Goal: Task Accomplishment & Management: Complete application form

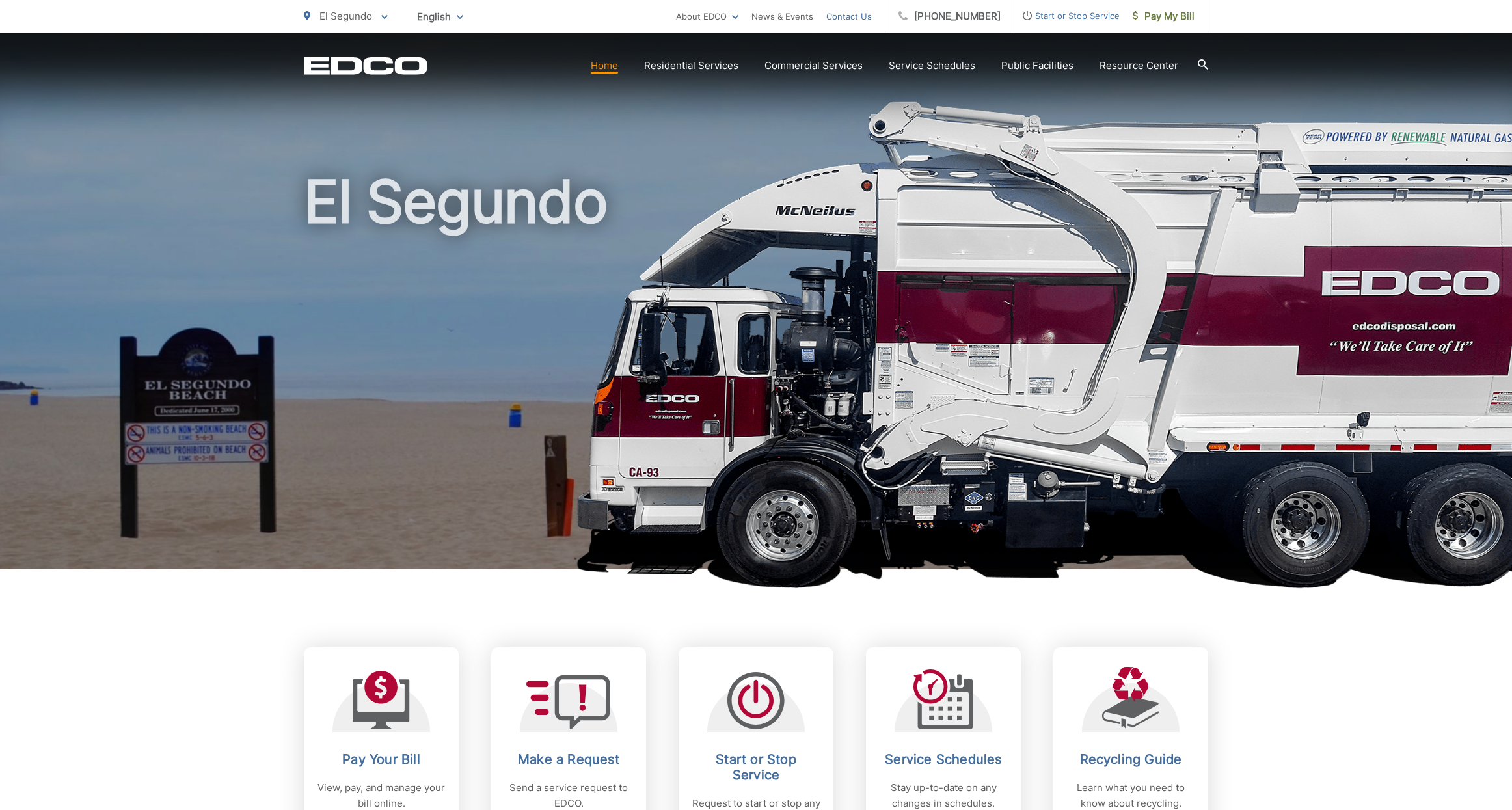
click at [851, 14] on link "Contact Us" at bounding box center [849, 16] width 46 height 15
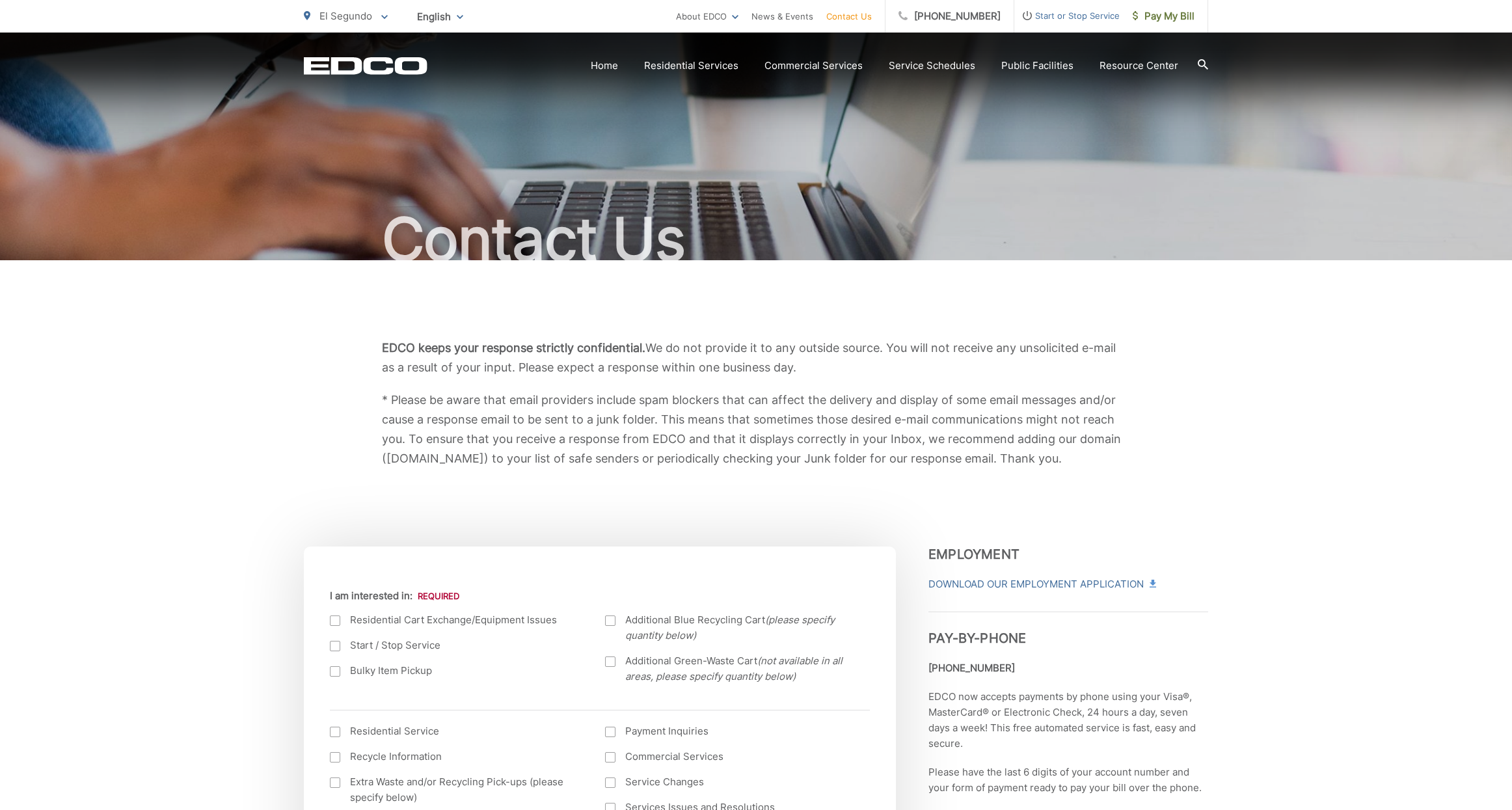
click at [1058, 18] on span "Start or Stop Service" at bounding box center [1067, 15] width 105 height 15
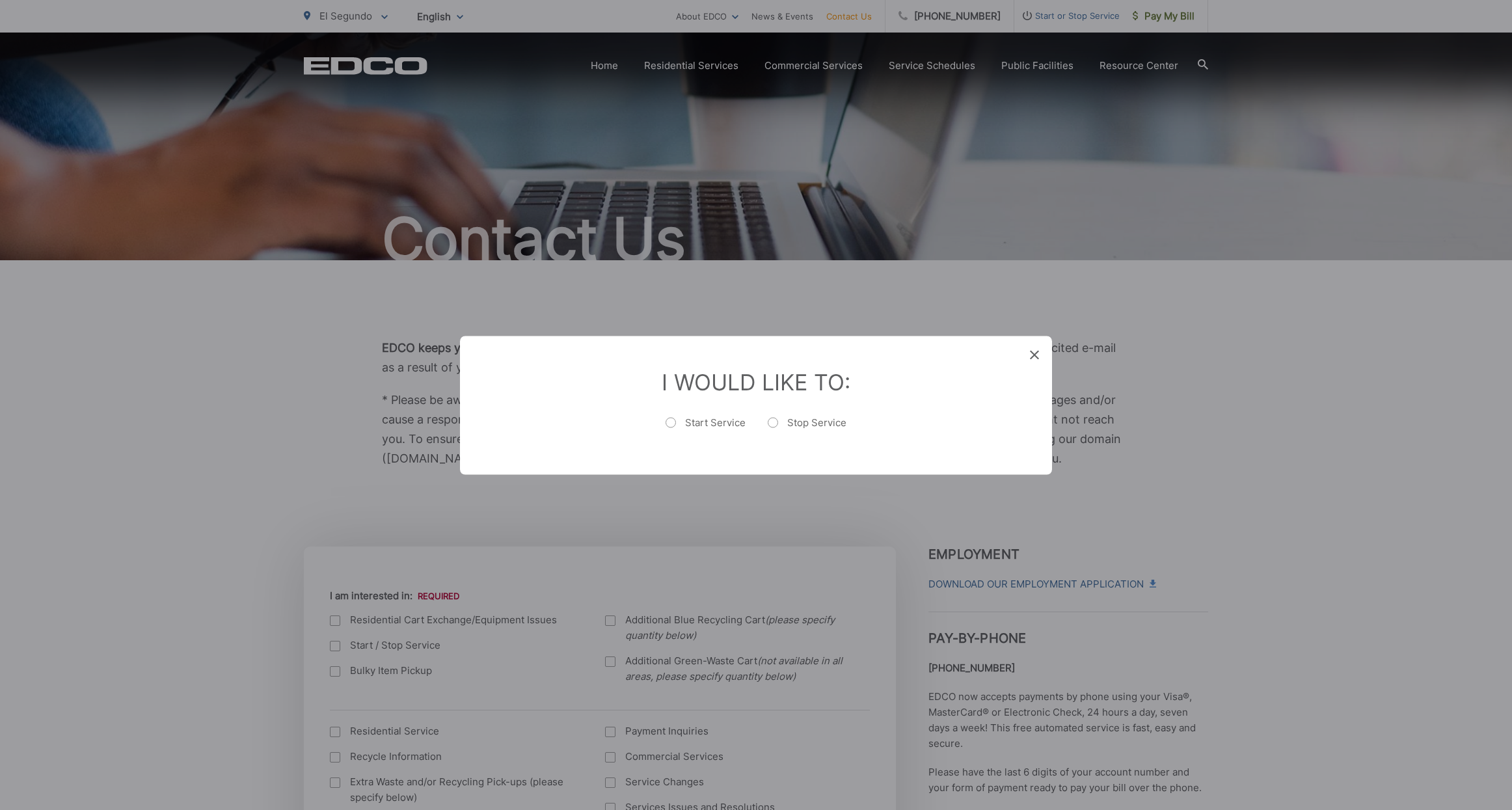
click at [787, 420] on label "Stop Service" at bounding box center [807, 429] width 79 height 26
radio input "true"
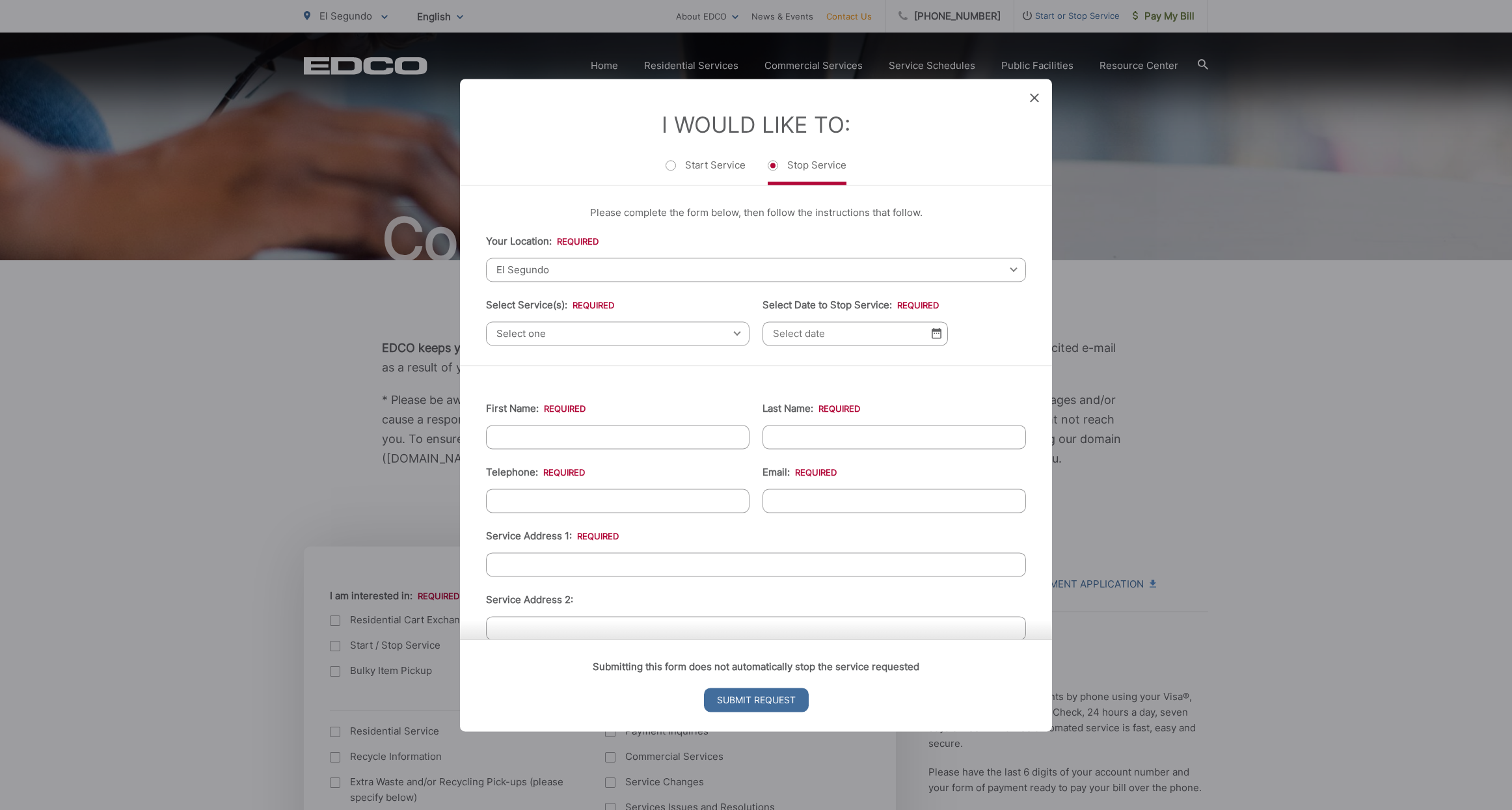
click at [659, 329] on span "Select one" at bounding box center [617, 333] width 264 height 24
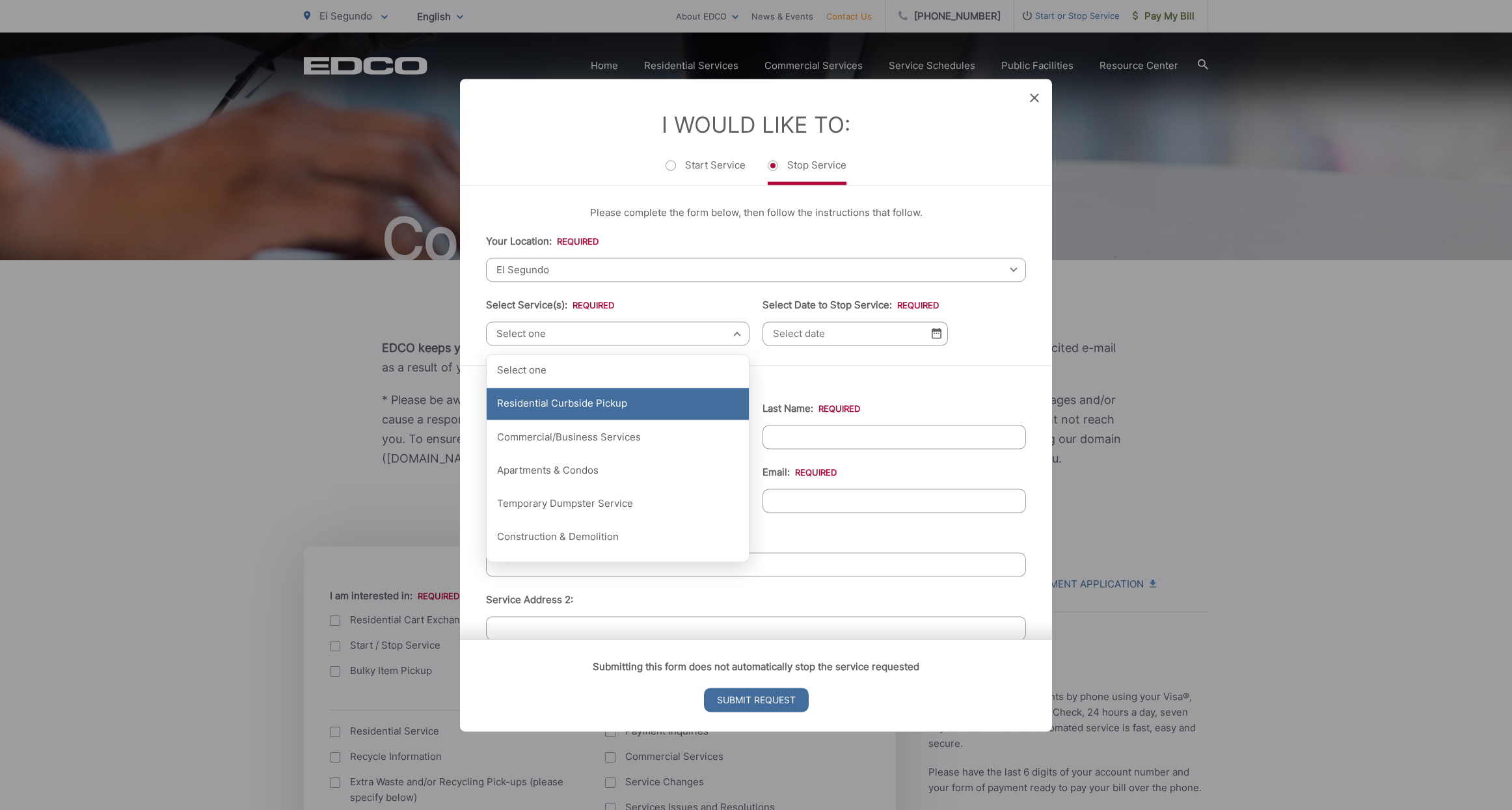
click at [602, 404] on div "Residential Curbside Pickup" at bounding box center [617, 404] width 262 height 32
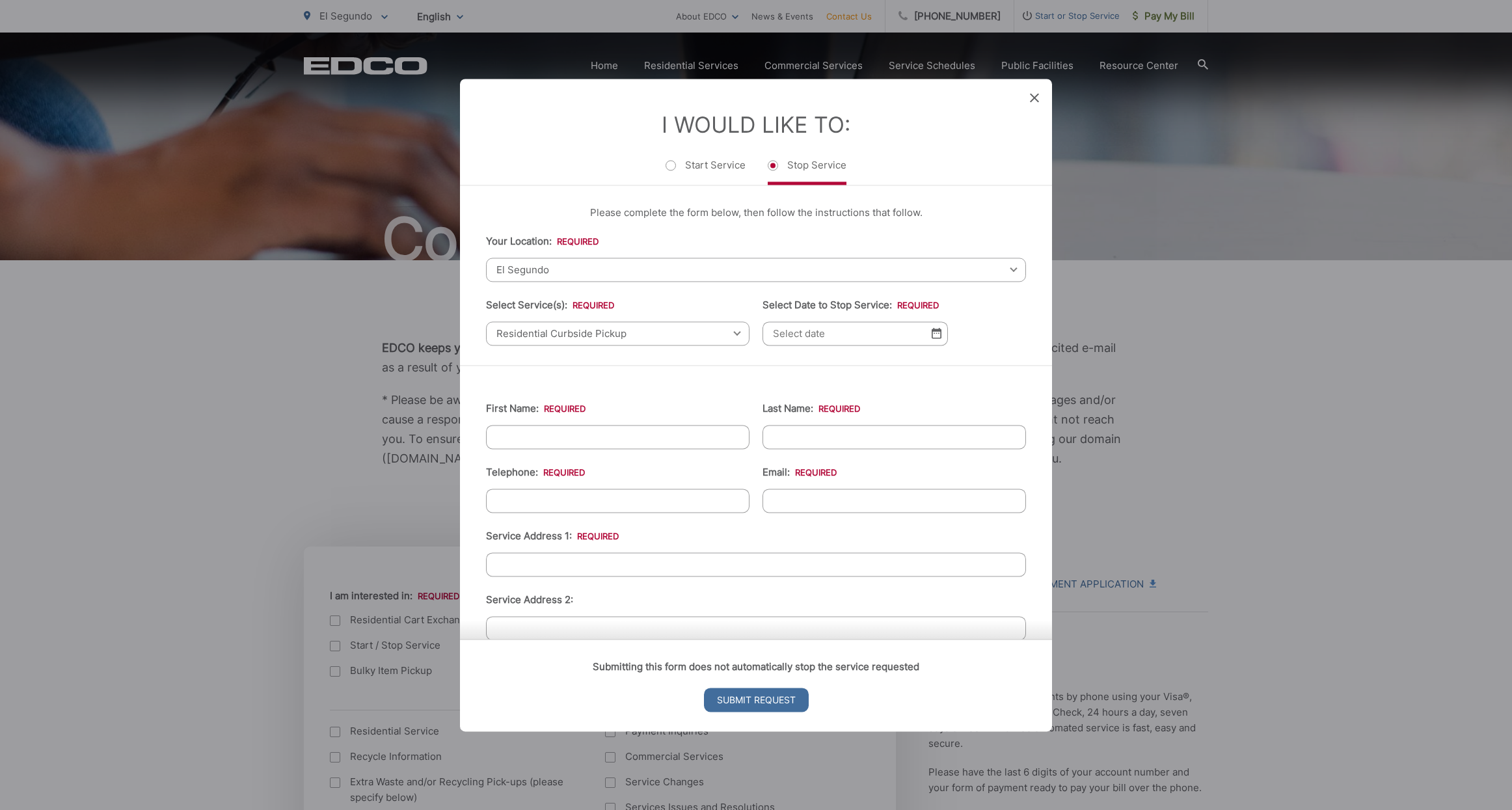
click at [836, 325] on input "Select Date to Stop Service: *" at bounding box center [856, 333] width 185 height 24
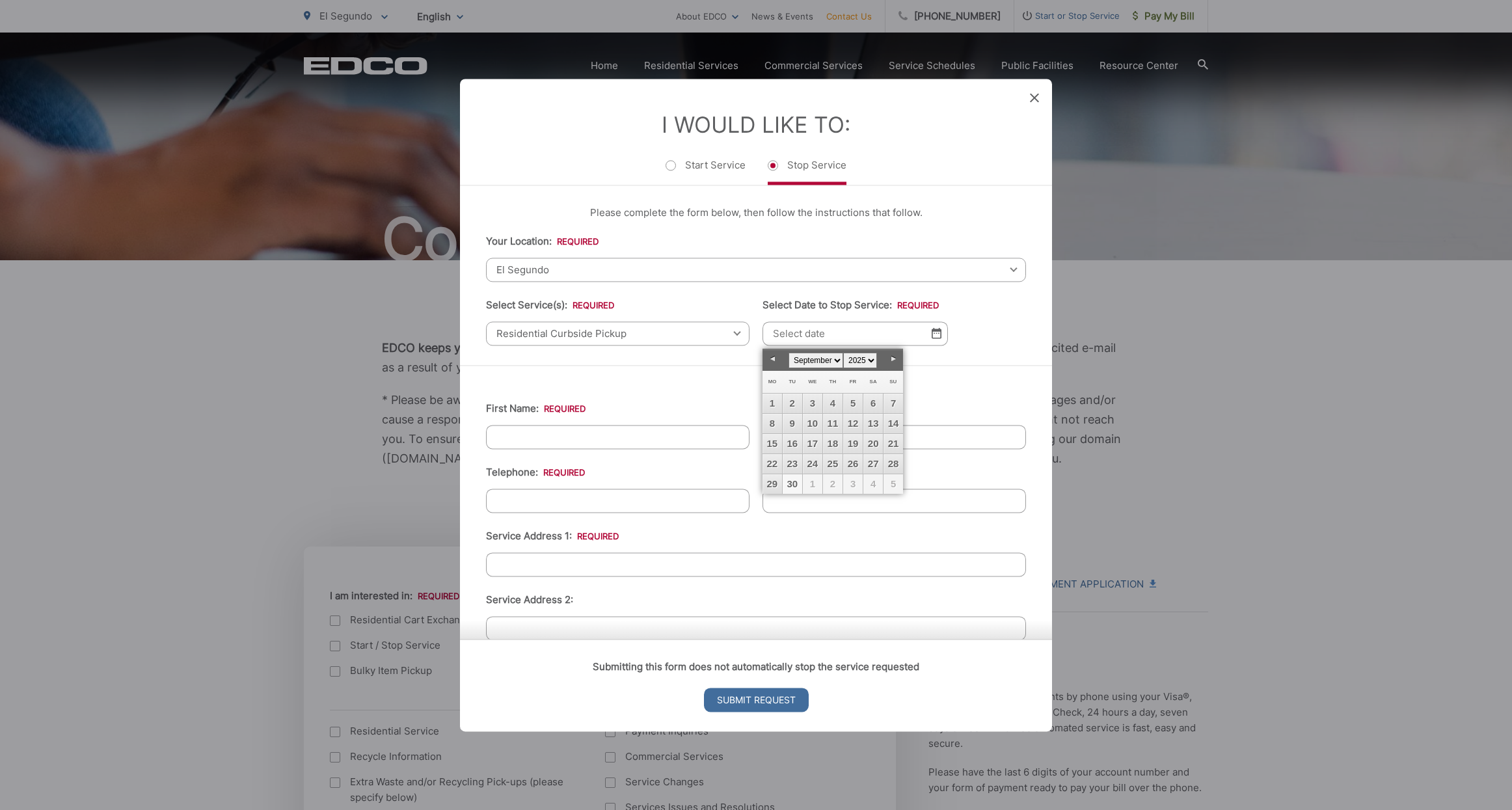
click at [788, 484] on link "30" at bounding box center [792, 484] width 20 height 20
type input "09/30/2025"
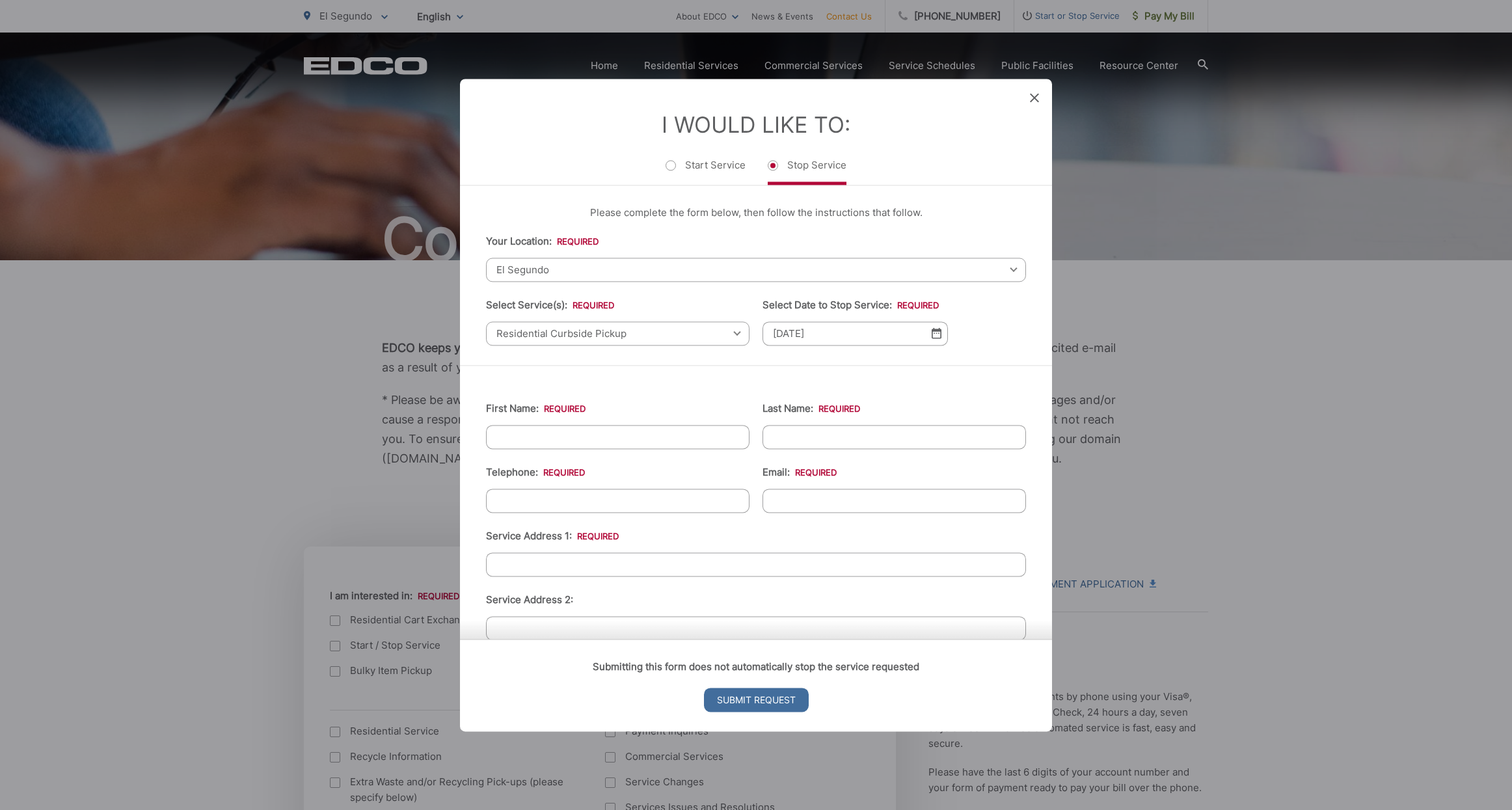
click at [709, 445] on input "First Name: *" at bounding box center [617, 437] width 264 height 24
type input "Daniel"
type input "Shevchuk"
type input "8587057934"
type input "daniel.a.shevchuk@gmail.com"
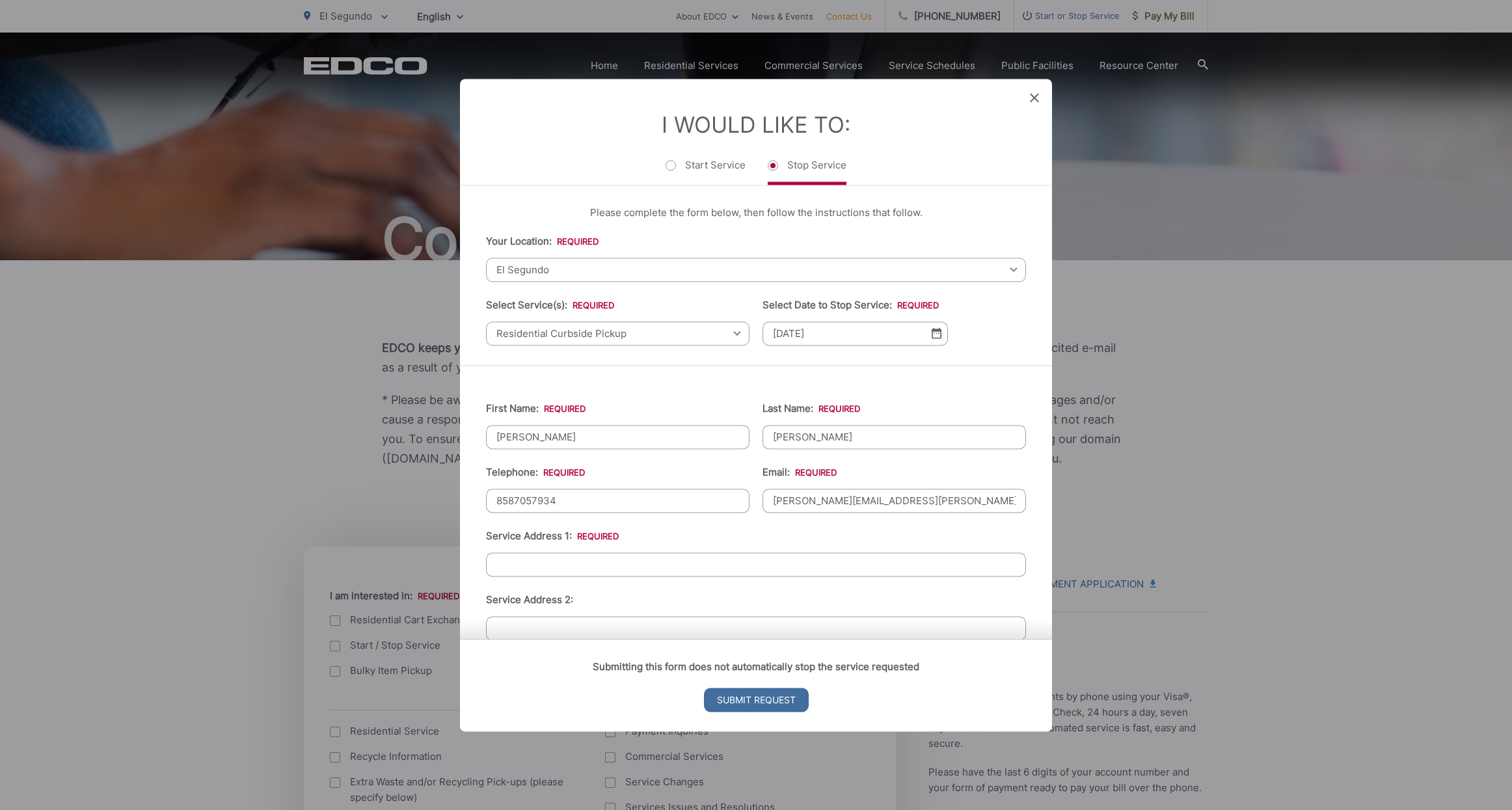
type input "(858) 705-7934"
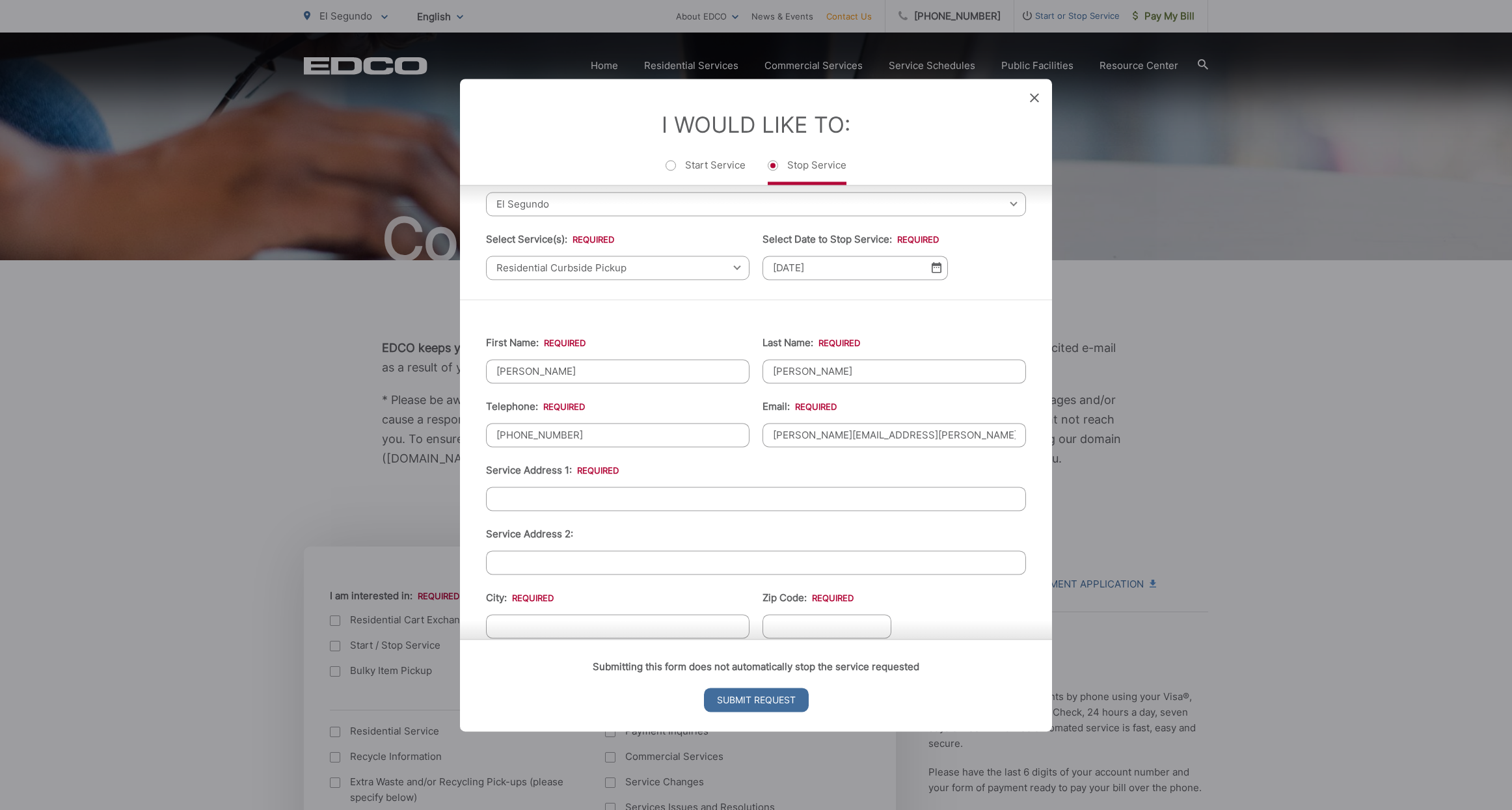
scroll to position [167, 0]
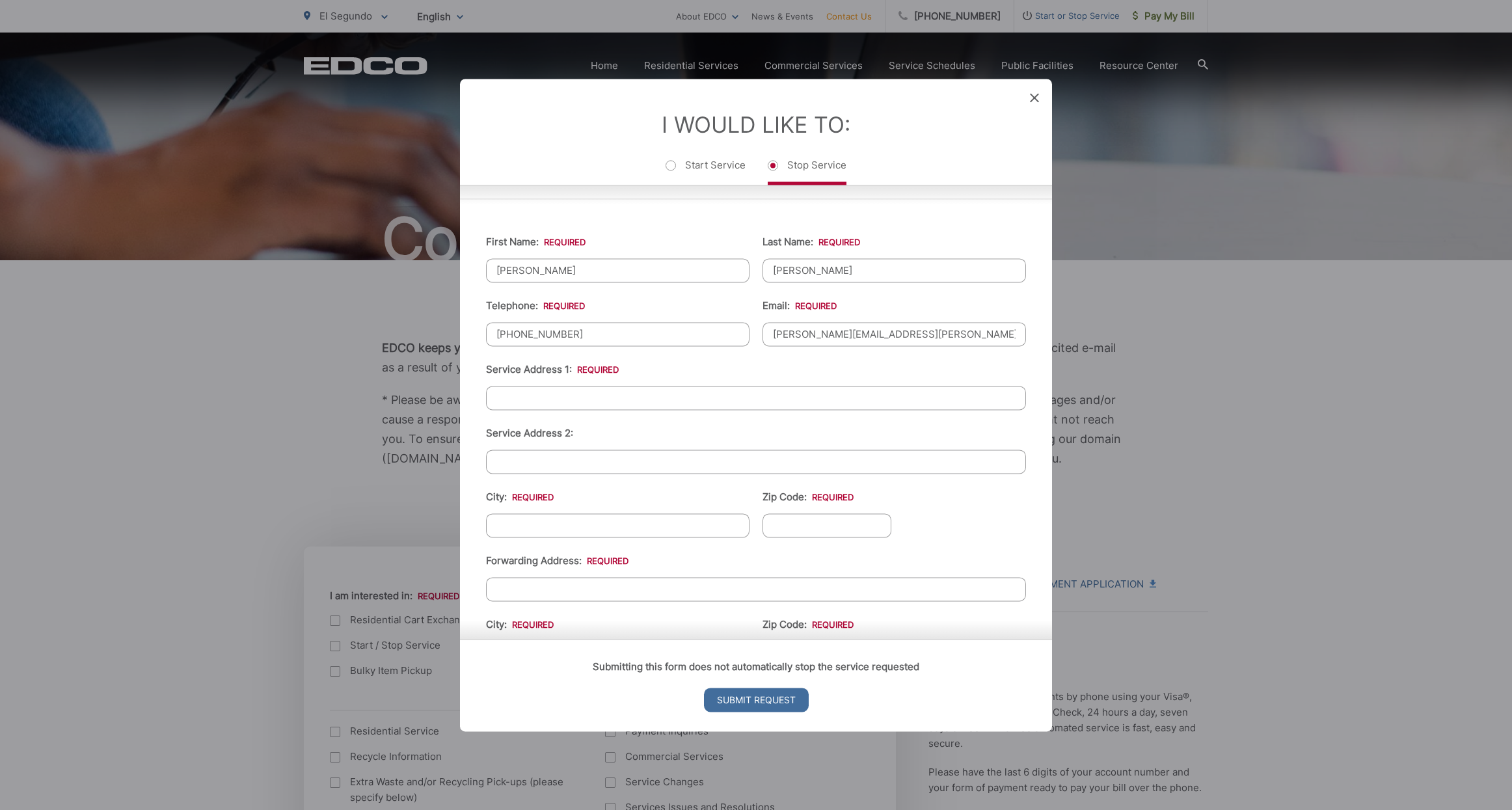
click at [658, 423] on ul "First Name: * Daniel Last Name: * Shevchuk Telephone: * (858) 705-7934 Email: *…" at bounding box center [756, 534] width 540 height 633
click at [675, 398] on input "Service Address 1: *" at bounding box center [756, 398] width 540 height 24
type input "617 Sierra St"
type input "El Segundo"
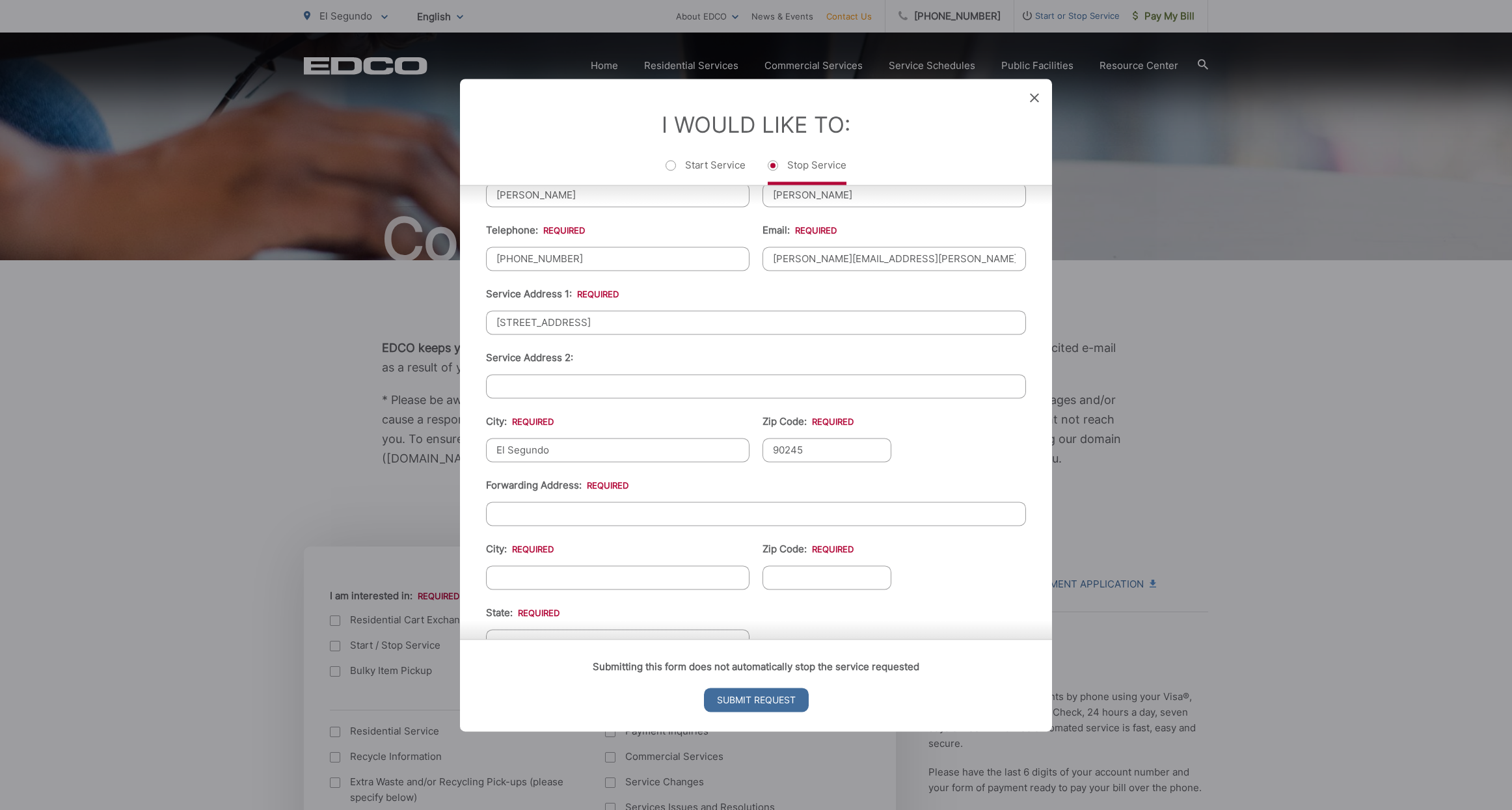
type input "90245"
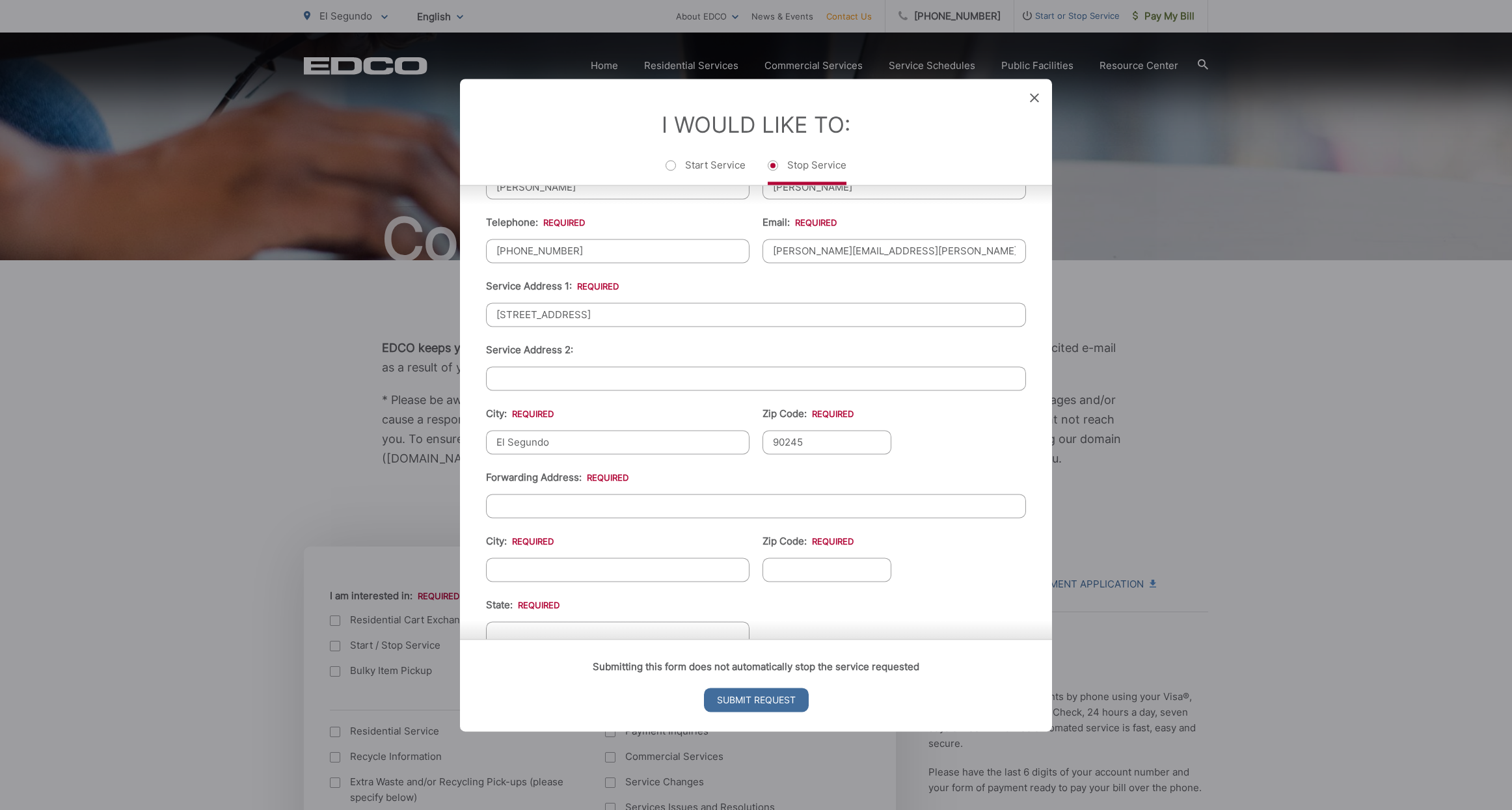
scroll to position [251, 0]
type input "10530 Richard Rd"
type input "[GEOGRAPHIC_DATA]"
type input "CA"
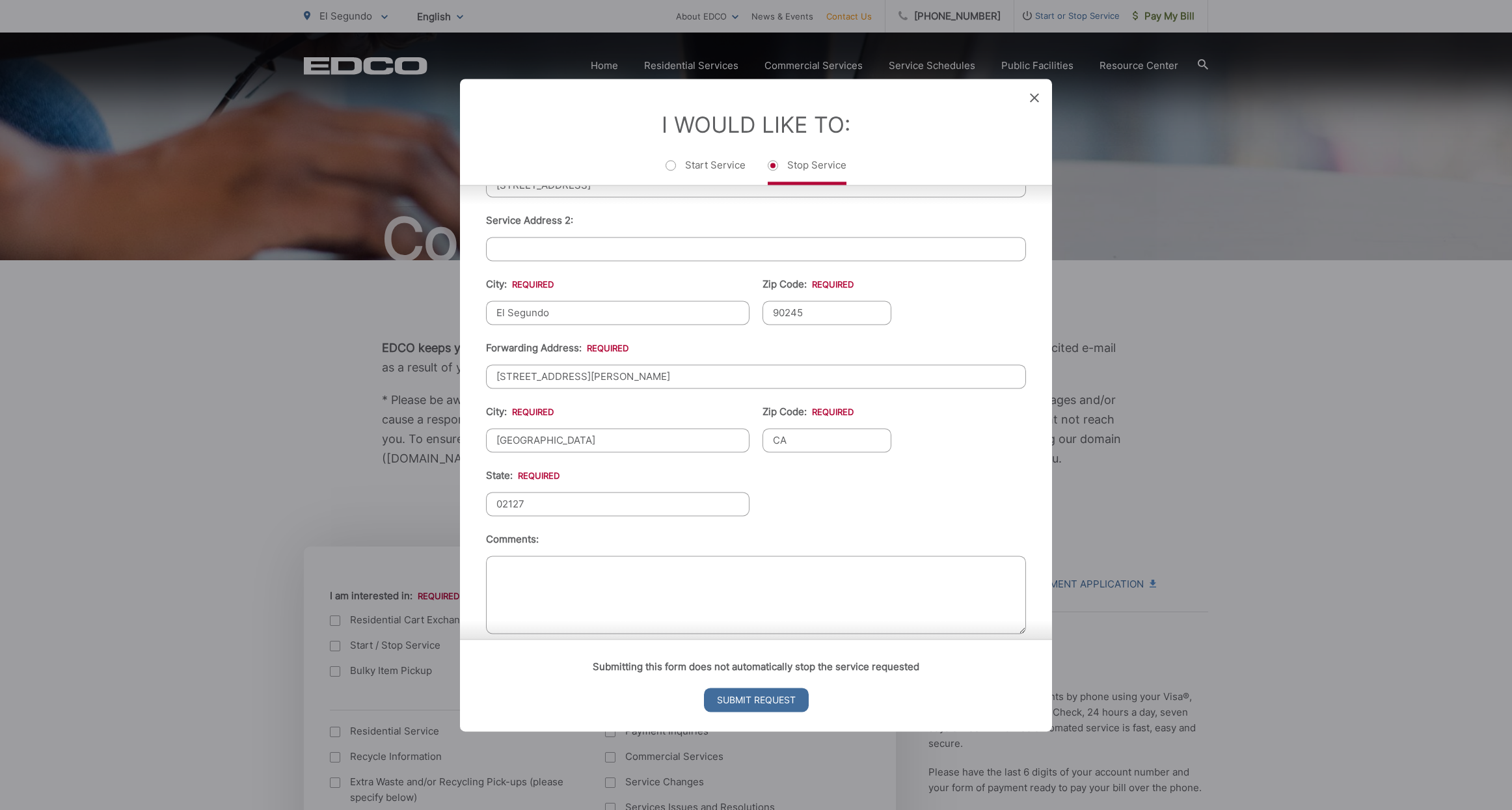
scroll to position [397, 0]
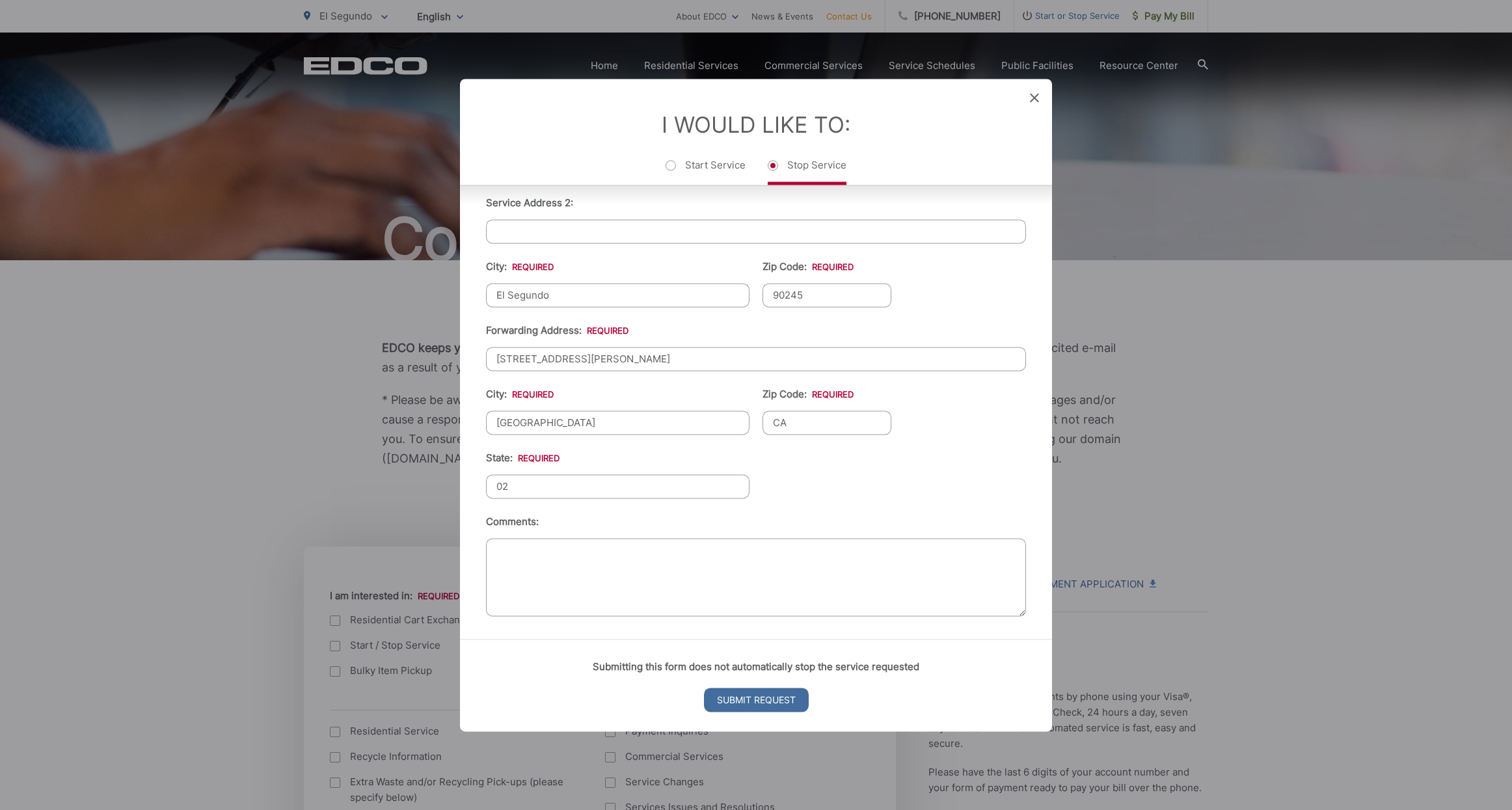
type input "0"
type input "92127"
click at [753, 680] on div "Submitting this form does not automatically stop the service requested Submit R…" at bounding box center [756, 685] width 592 height 93
click at [753, 700] on input "Submit Request" at bounding box center [756, 700] width 105 height 24
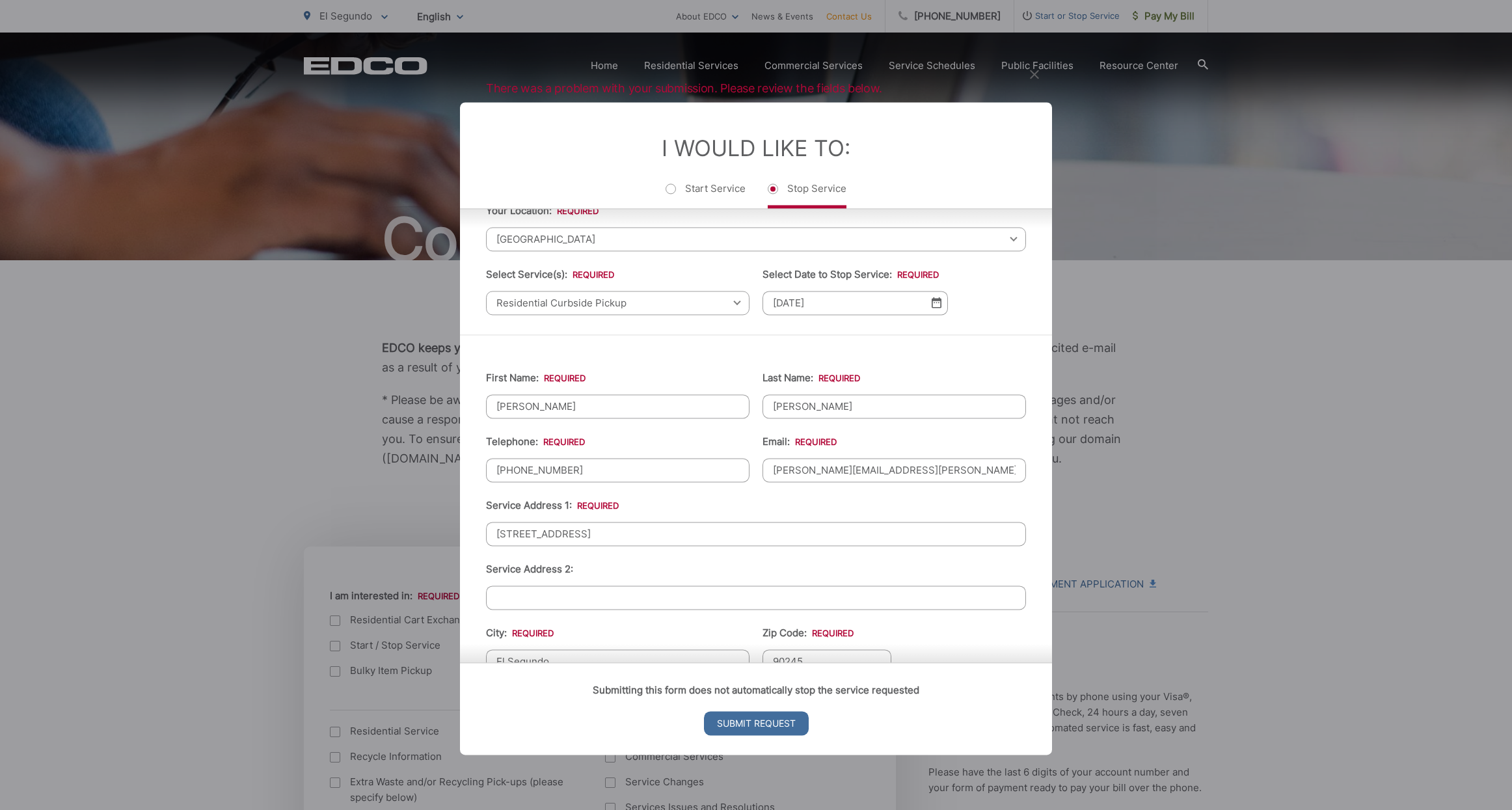
scroll to position [0, 0]
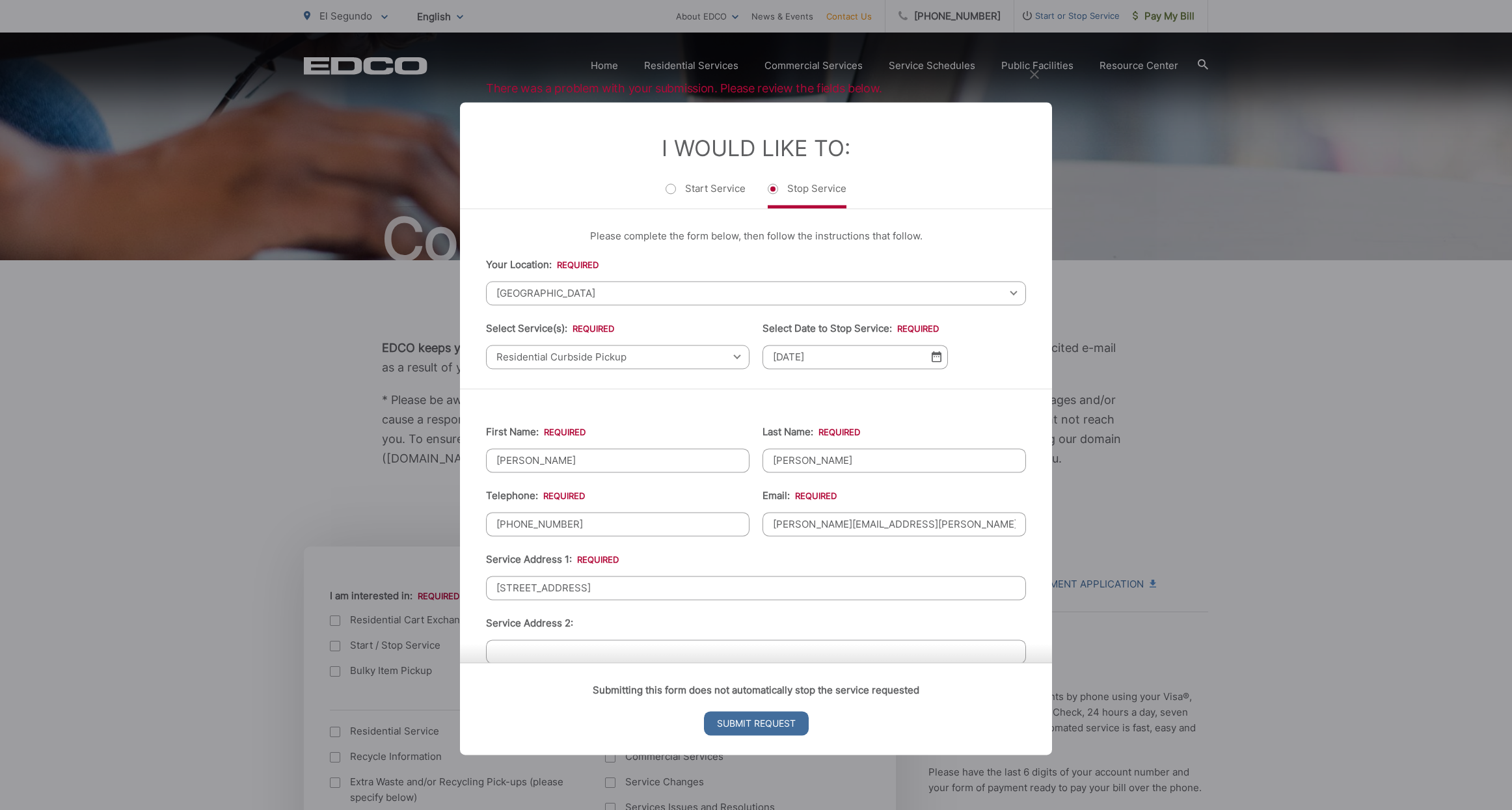
click at [934, 362] on img at bounding box center [936, 356] width 10 height 11
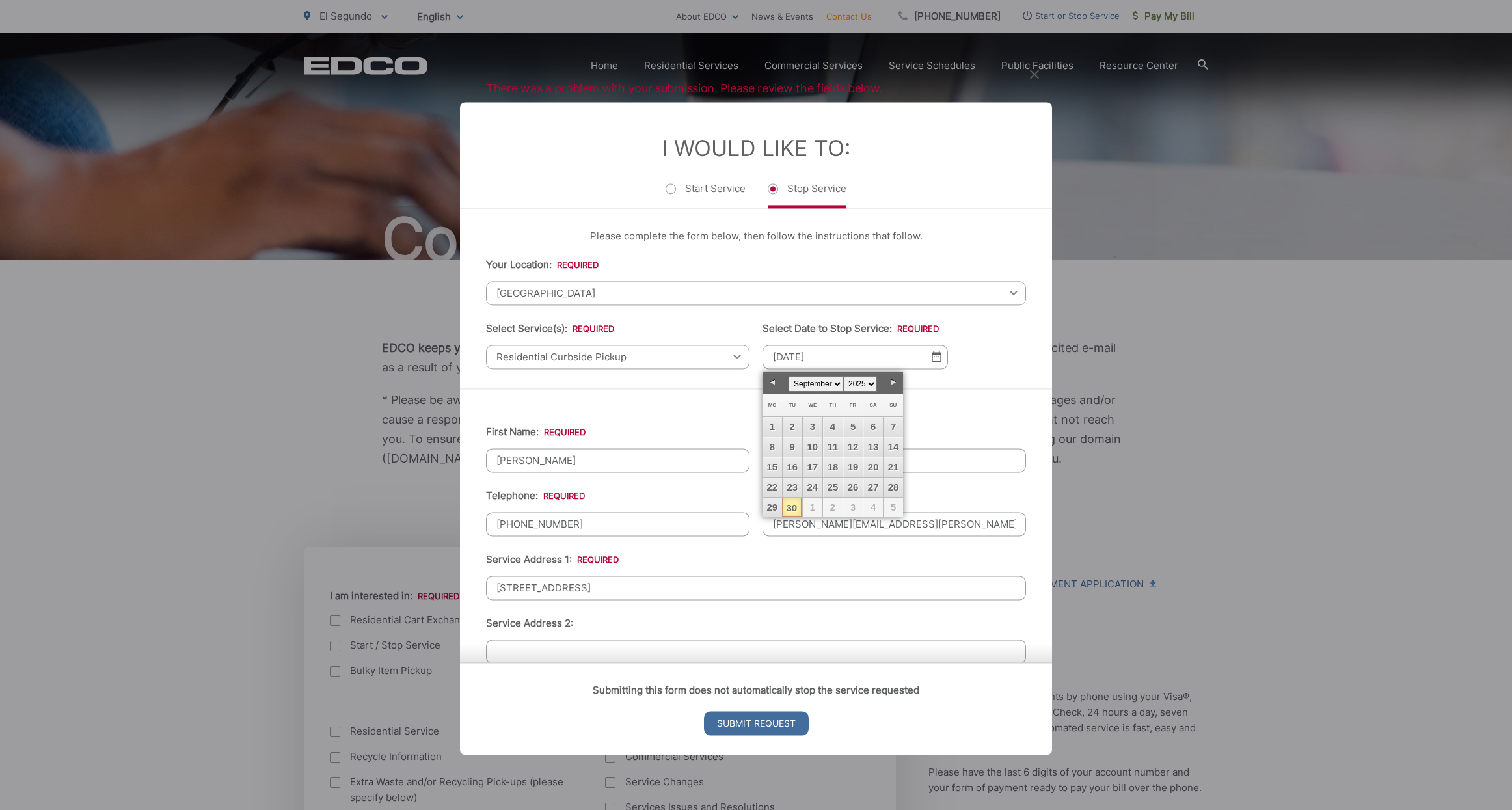
click at [900, 283] on span "[GEOGRAPHIC_DATA]" at bounding box center [756, 293] width 540 height 24
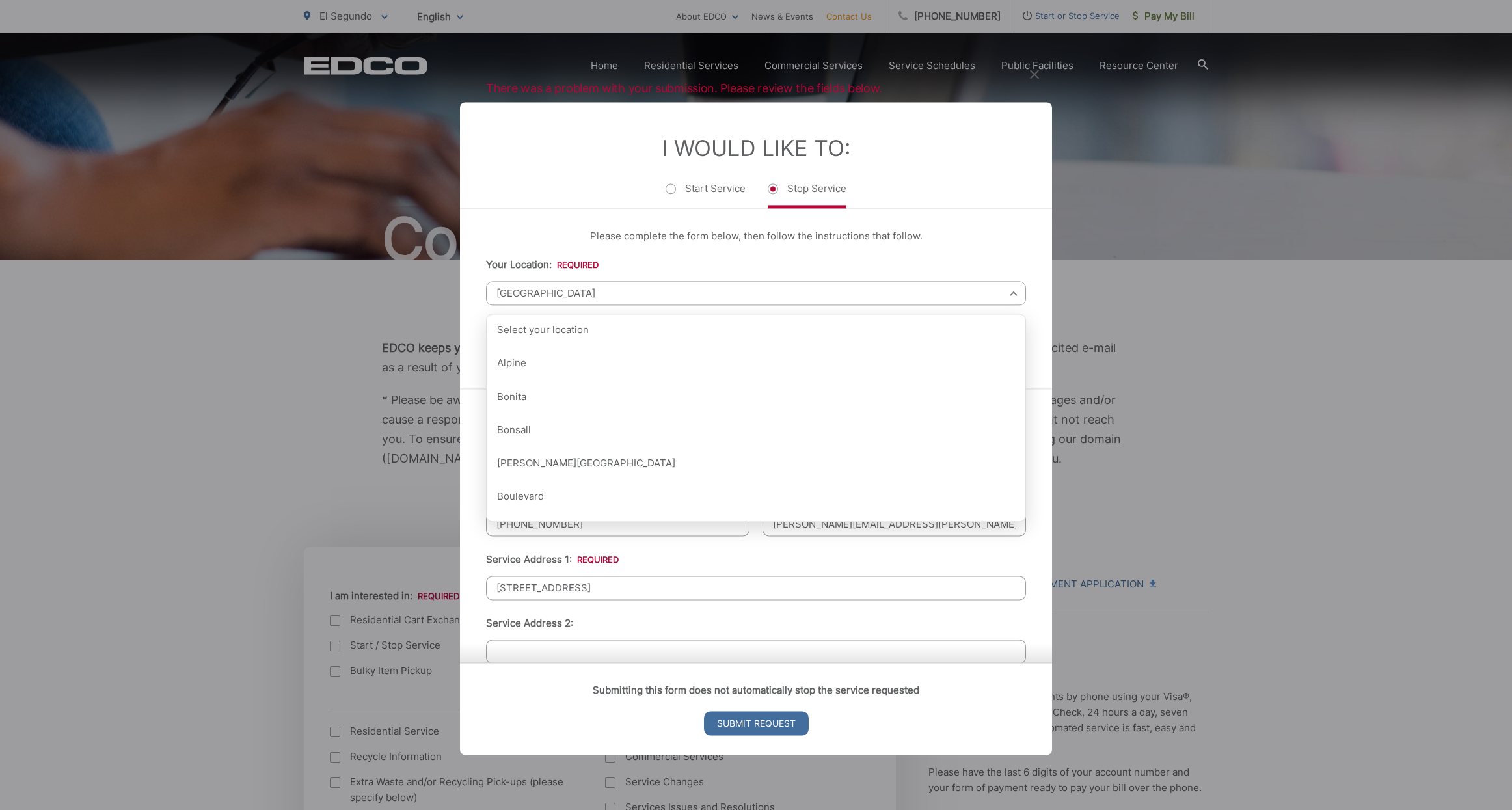
click at [897, 295] on span "[GEOGRAPHIC_DATA]" at bounding box center [756, 293] width 540 height 24
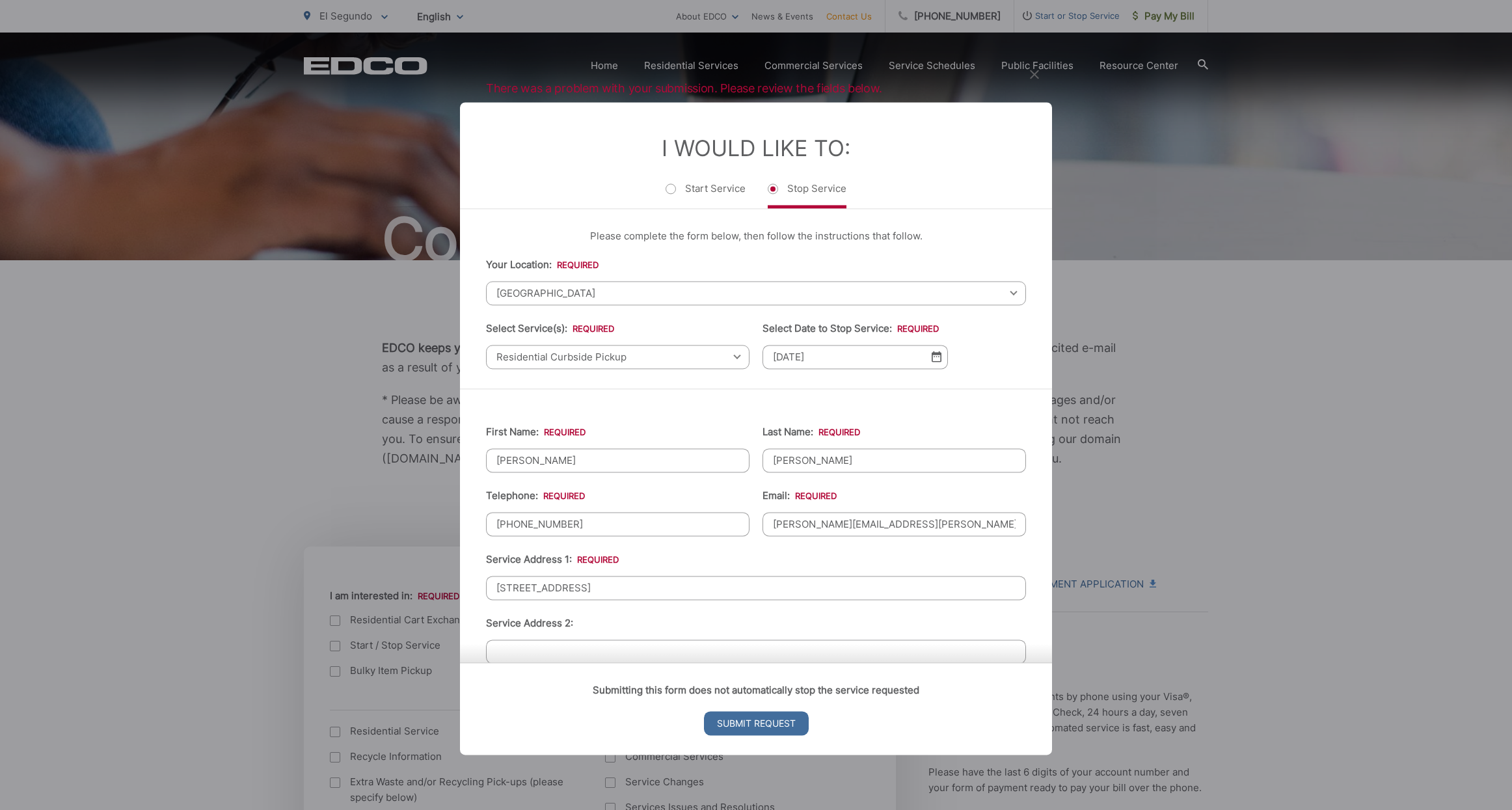
click at [881, 290] on span "[GEOGRAPHIC_DATA]" at bounding box center [756, 293] width 540 height 24
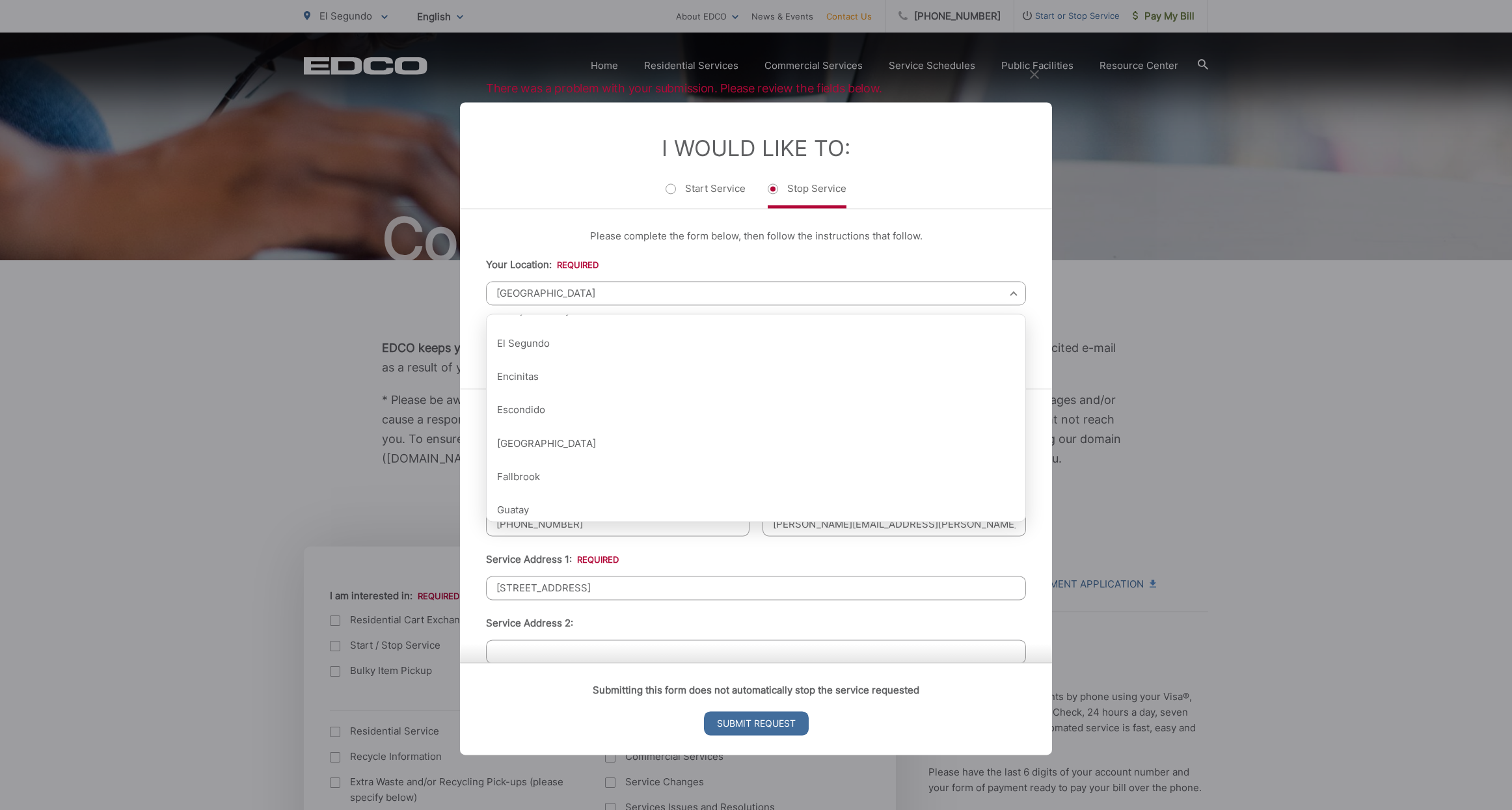
scroll to position [482, 0]
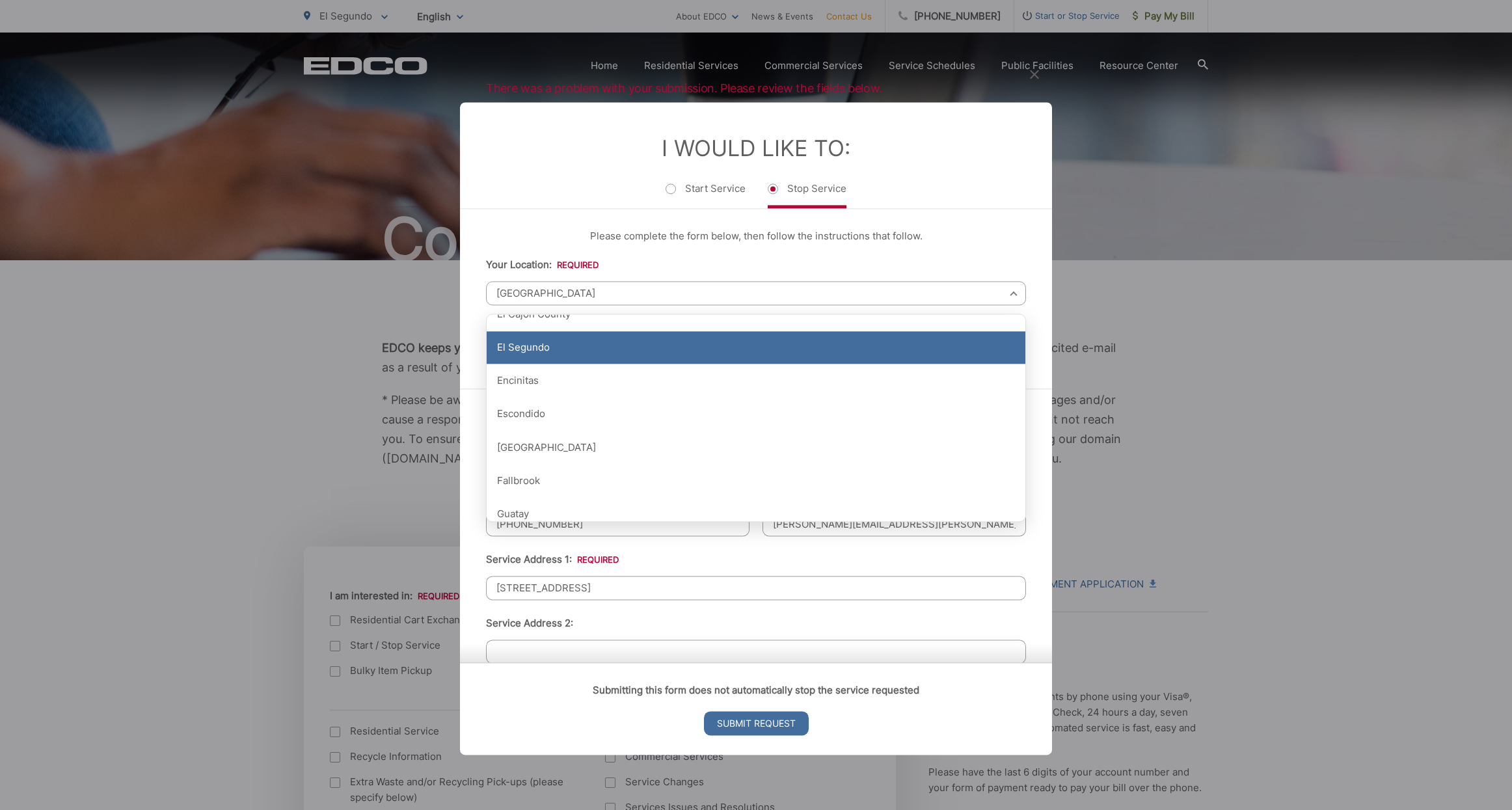
click at [717, 359] on div "El Segundo" at bounding box center [756, 348] width 539 height 32
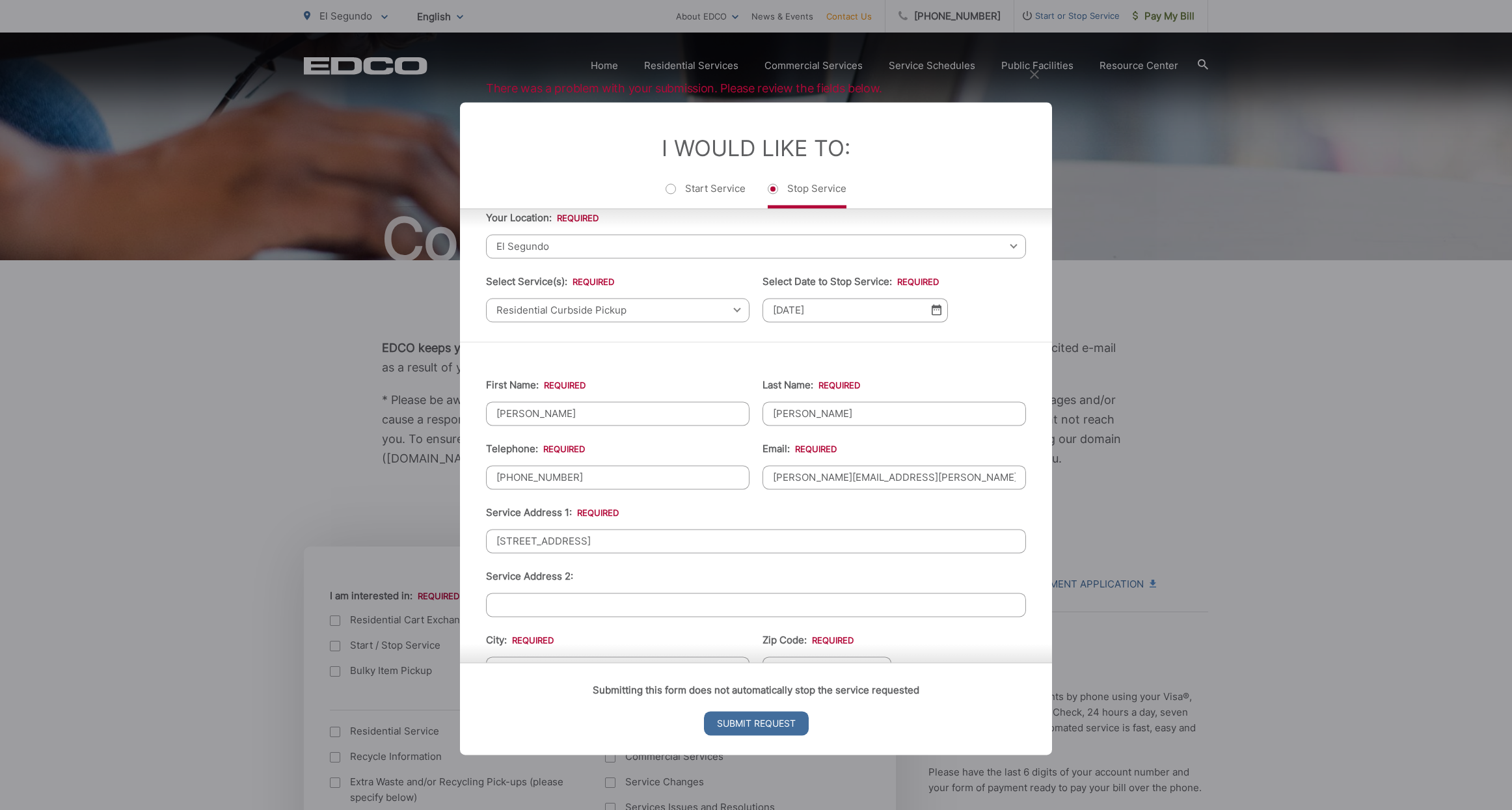
scroll to position [137, 0]
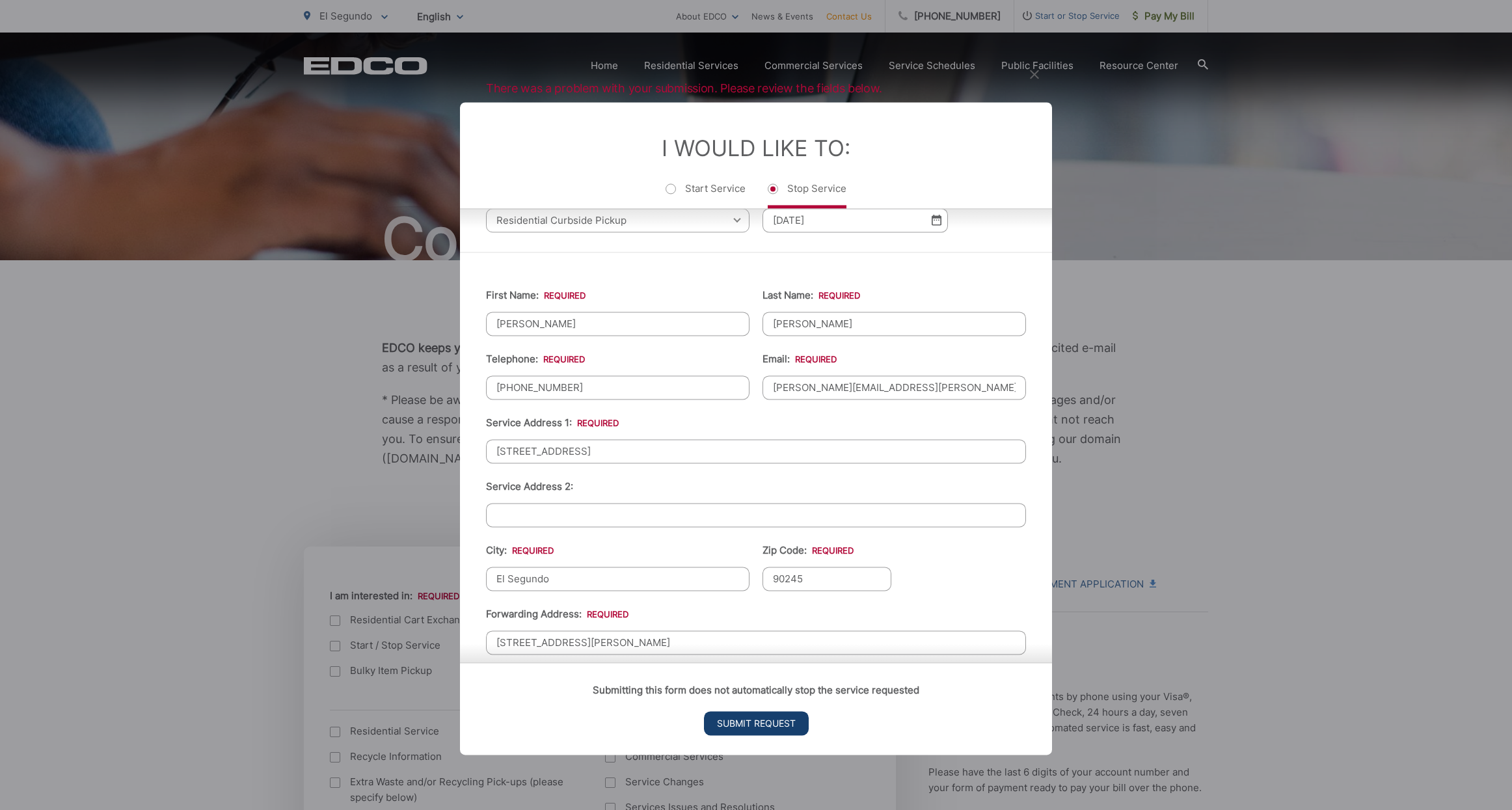
click at [744, 720] on input "Submit Request" at bounding box center [756, 723] width 105 height 24
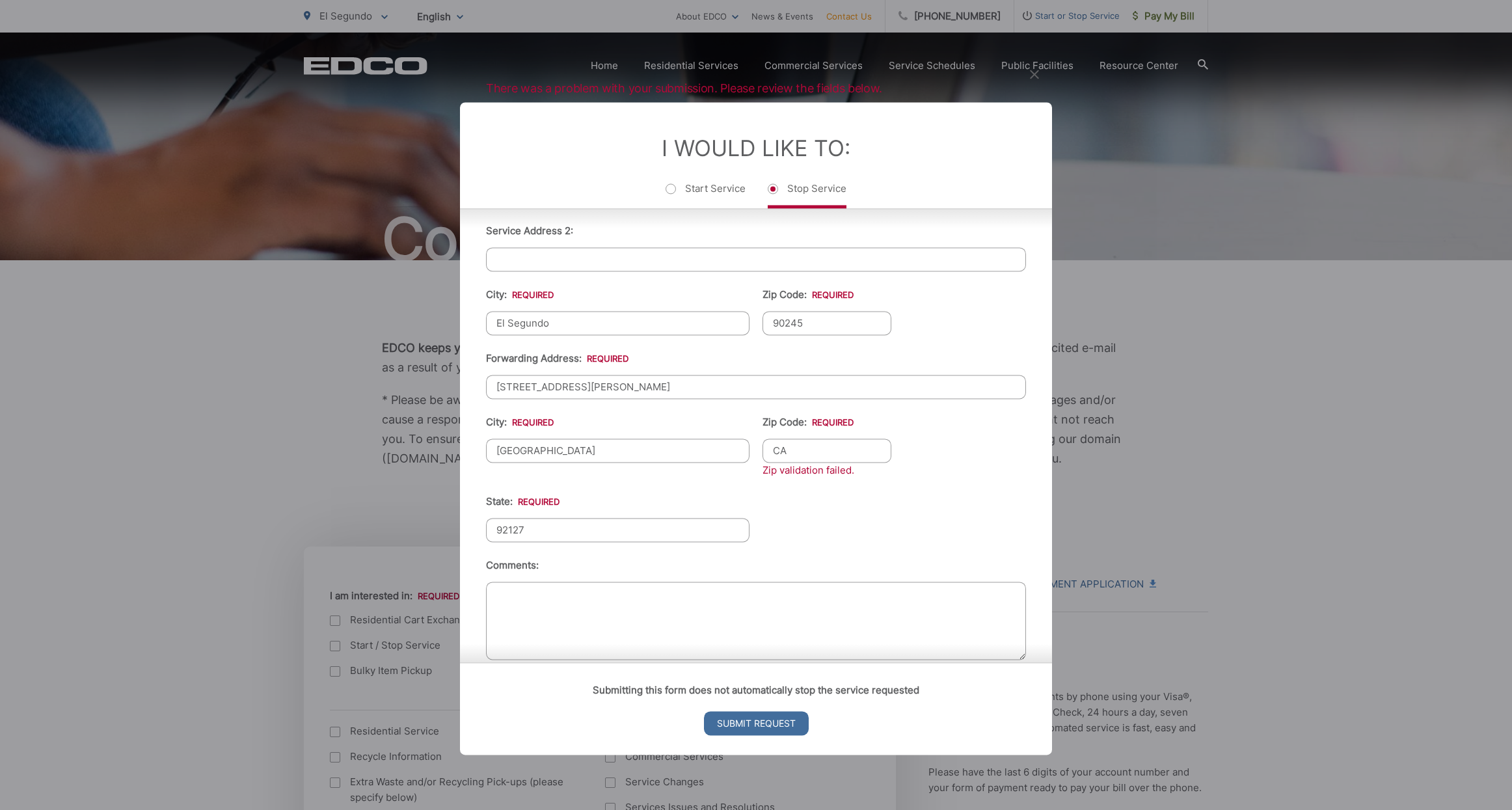
scroll to position [398, 0]
click at [741, 581] on textarea "Comments:" at bounding box center [756, 614] width 540 height 78
click at [839, 431] on li "Zip Code: * CA Zip validation failed." at bounding box center [827, 440] width 129 height 64
click at [836, 440] on input "CA" at bounding box center [827, 445] width 129 height 24
type input "C"
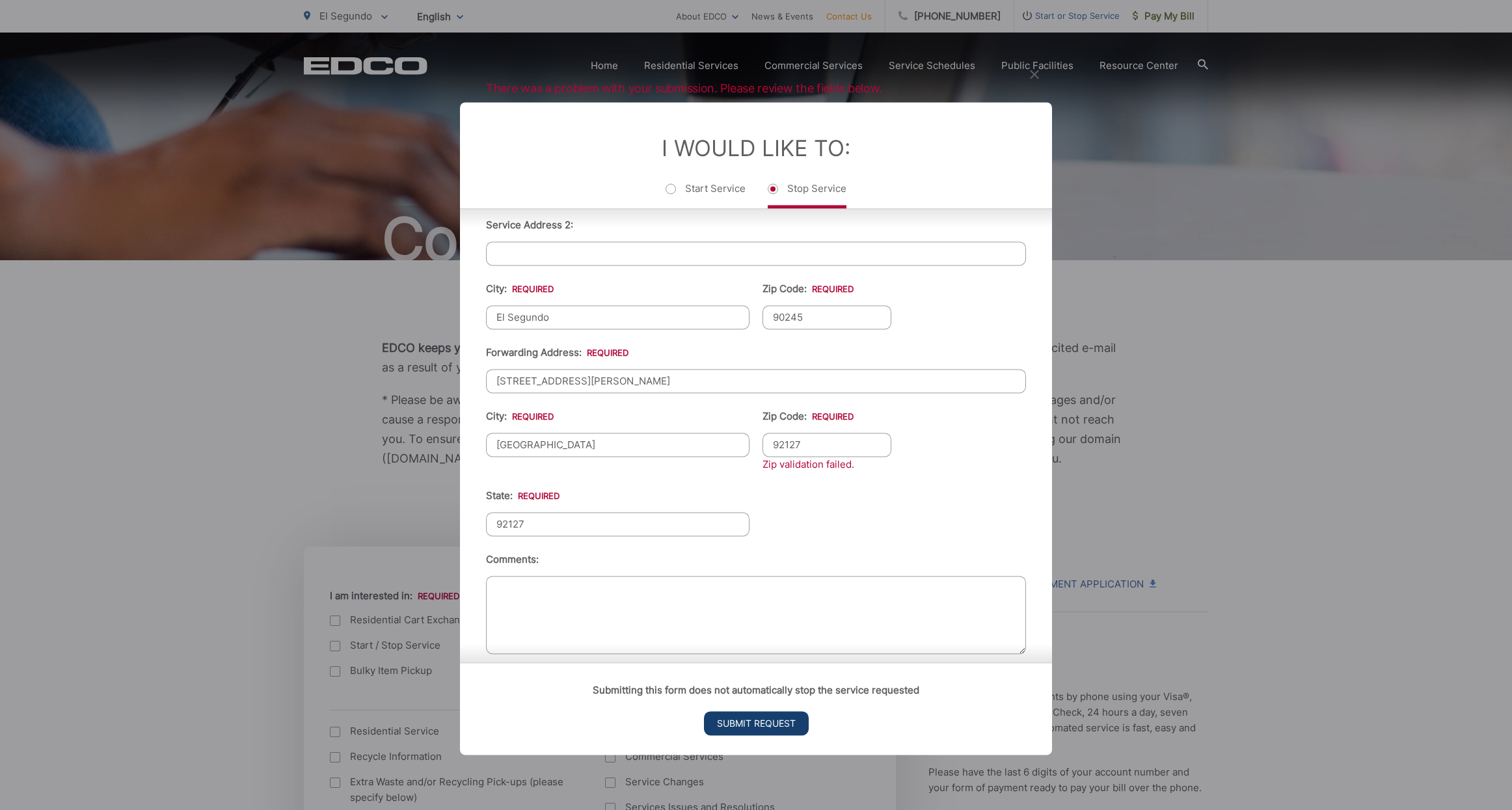
type input "92127"
click at [761, 714] on input "Submit Request" at bounding box center [756, 723] width 105 height 24
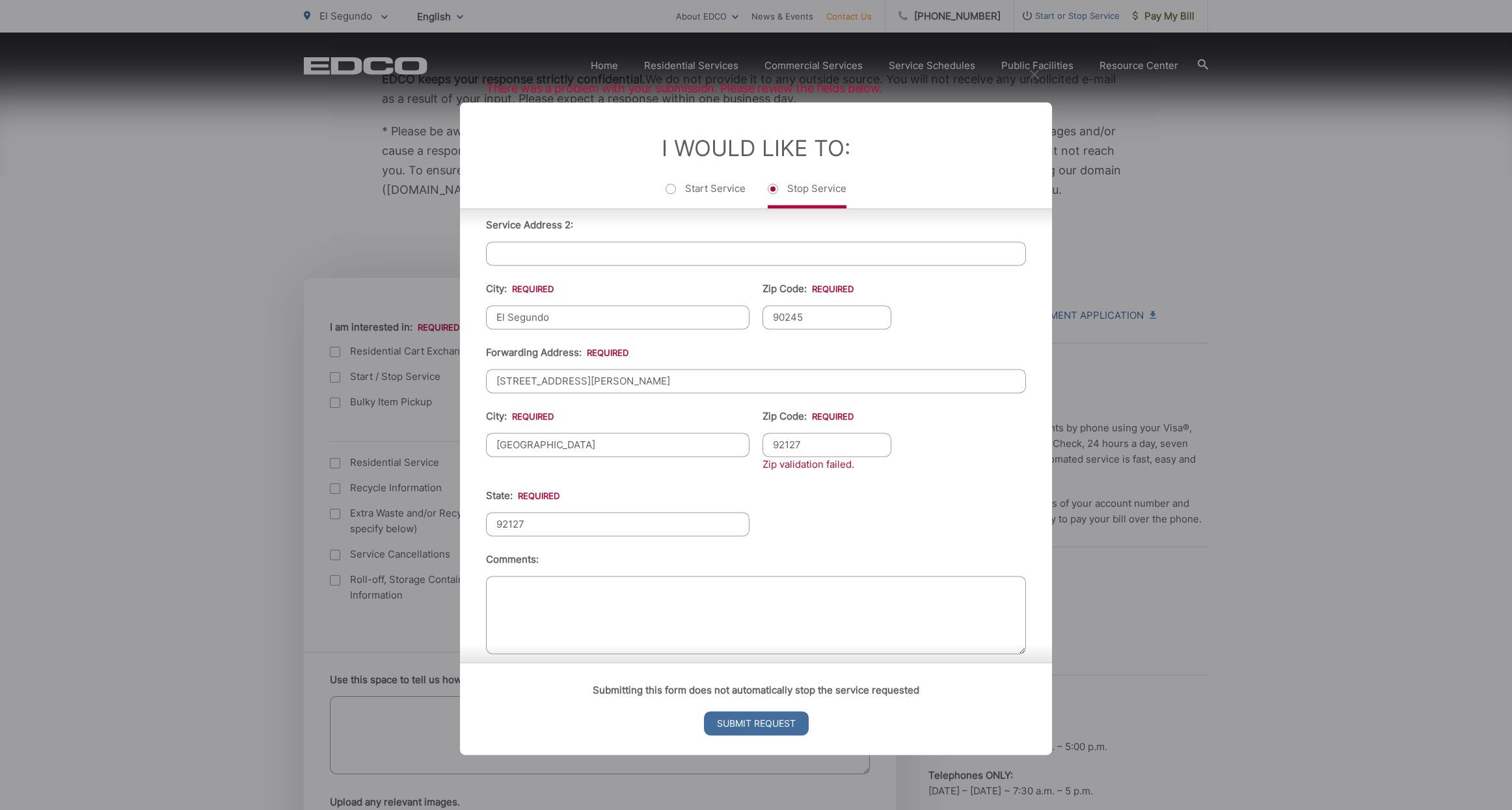
scroll to position [13, 5]
